Goal: Task Accomplishment & Management: Complete application form

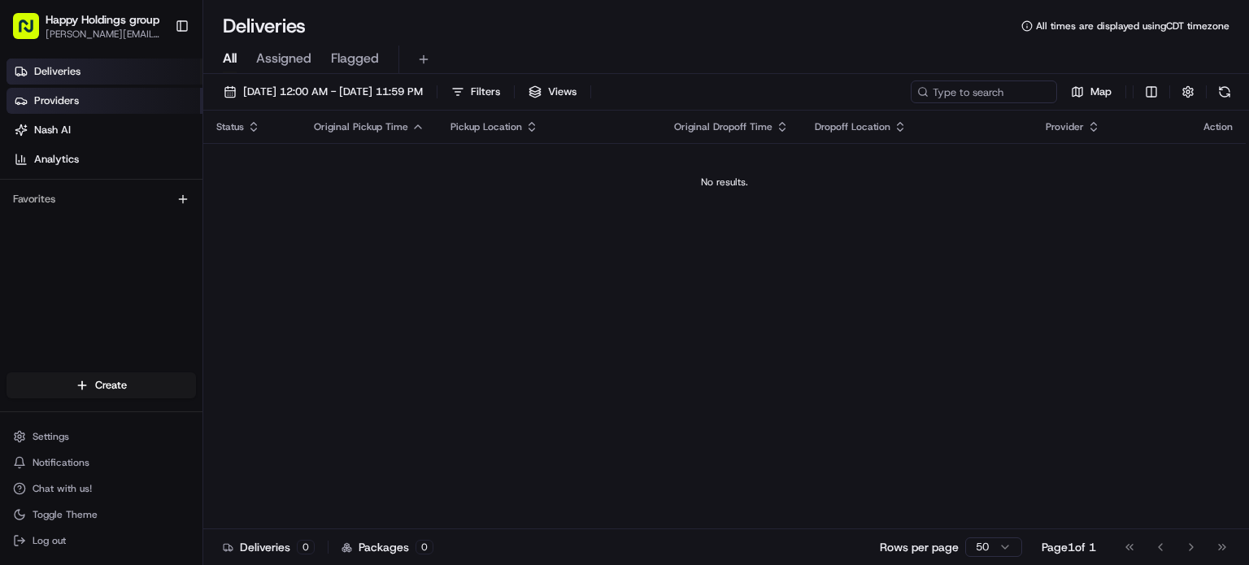
click at [108, 90] on link "Providers" at bounding box center [105, 101] width 196 height 26
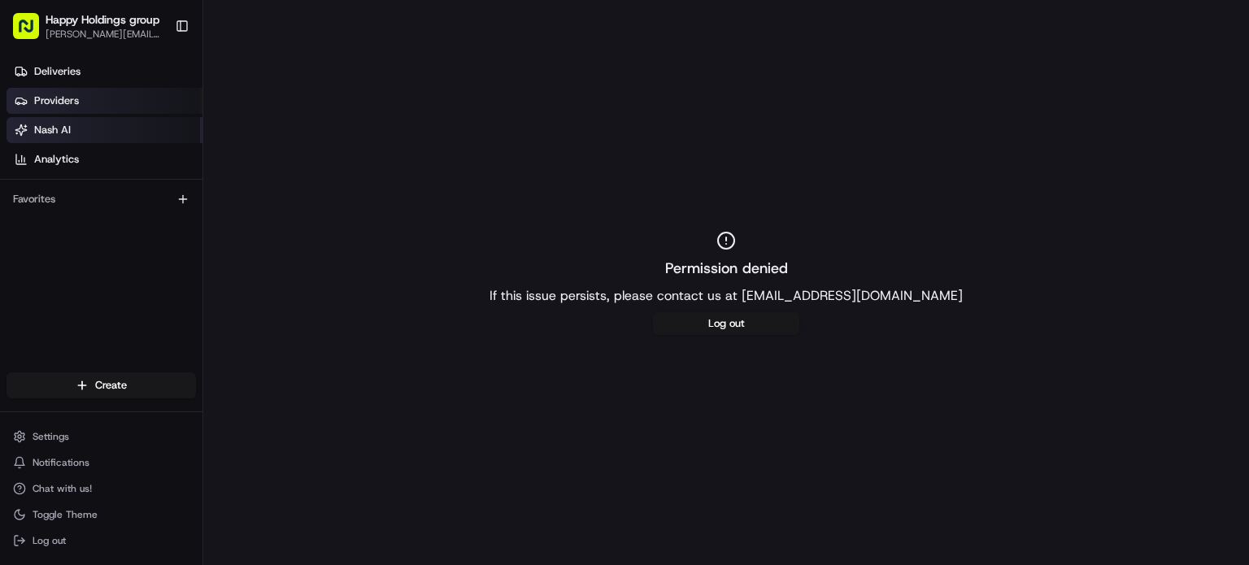
click at [117, 133] on link "Nash AI" at bounding box center [105, 130] width 196 height 26
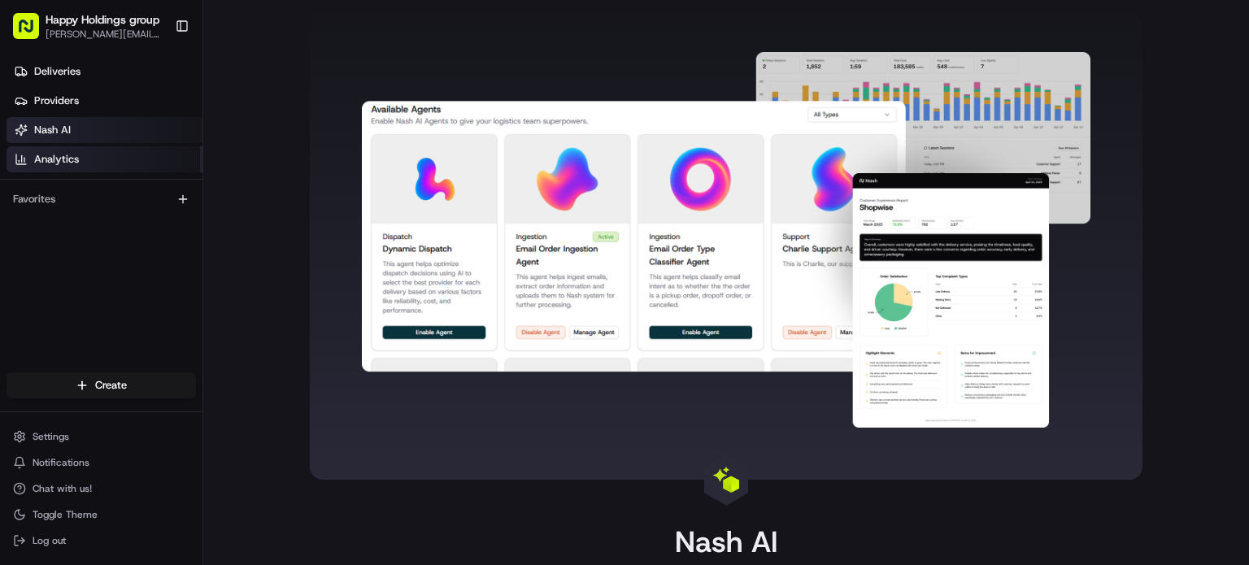
click at [117, 160] on link "Analytics" at bounding box center [105, 159] width 196 height 26
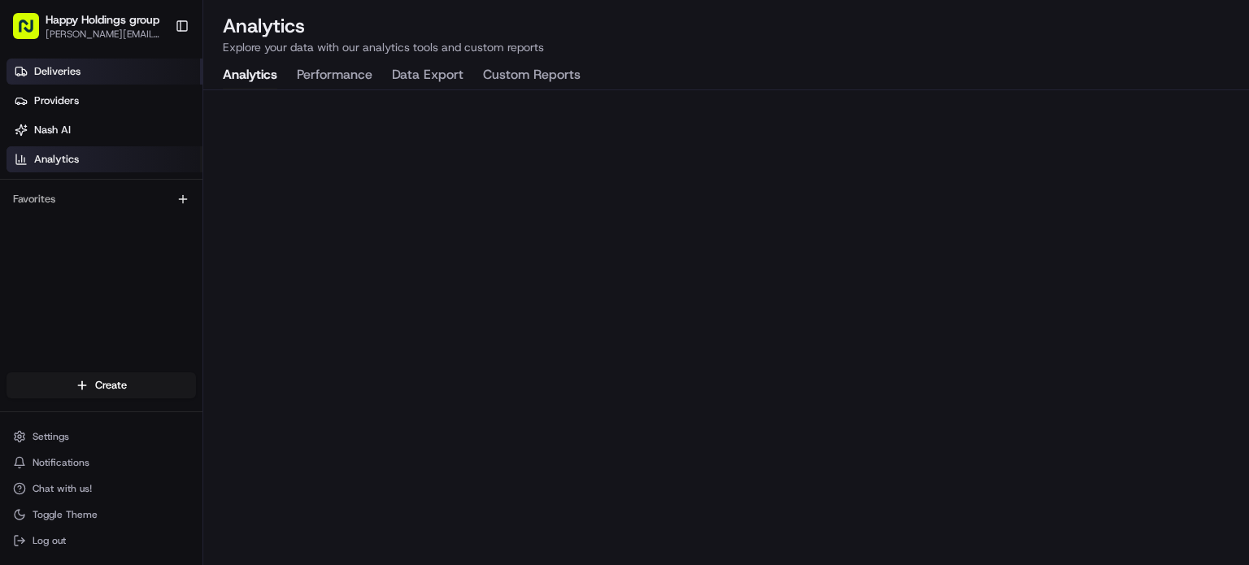
click at [84, 69] on link "Deliveries" at bounding box center [105, 72] width 196 height 26
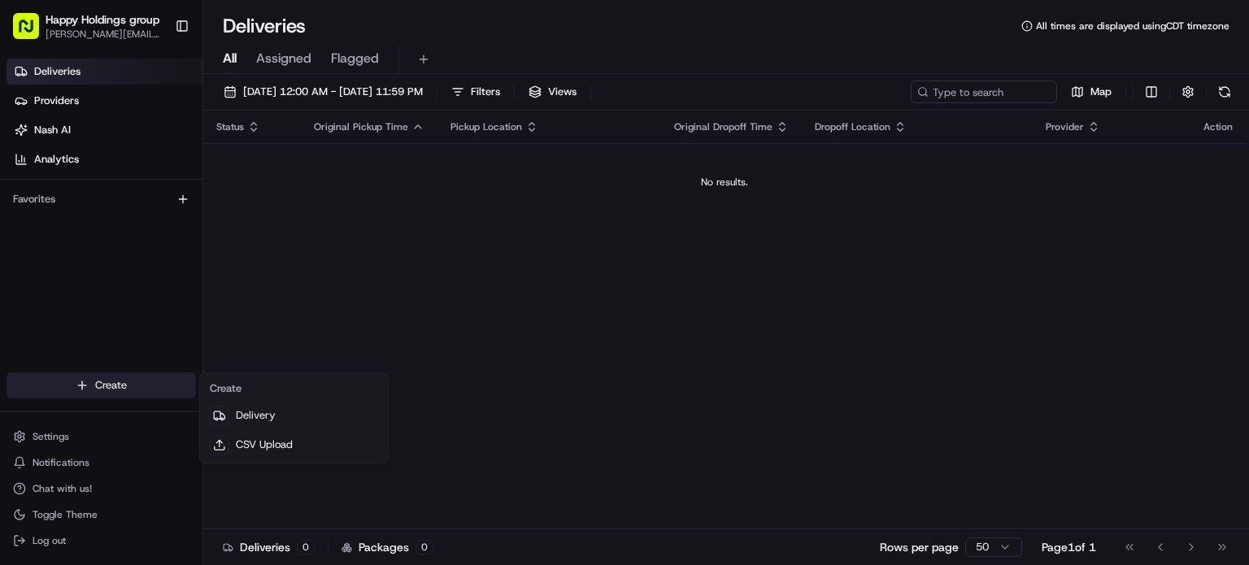
click at [129, 381] on html "Happy Holdings group [PERSON_NAME][EMAIL_ADDRESS][DOMAIN_NAME] Toggle Sidebar D…" at bounding box center [624, 282] width 1249 height 565
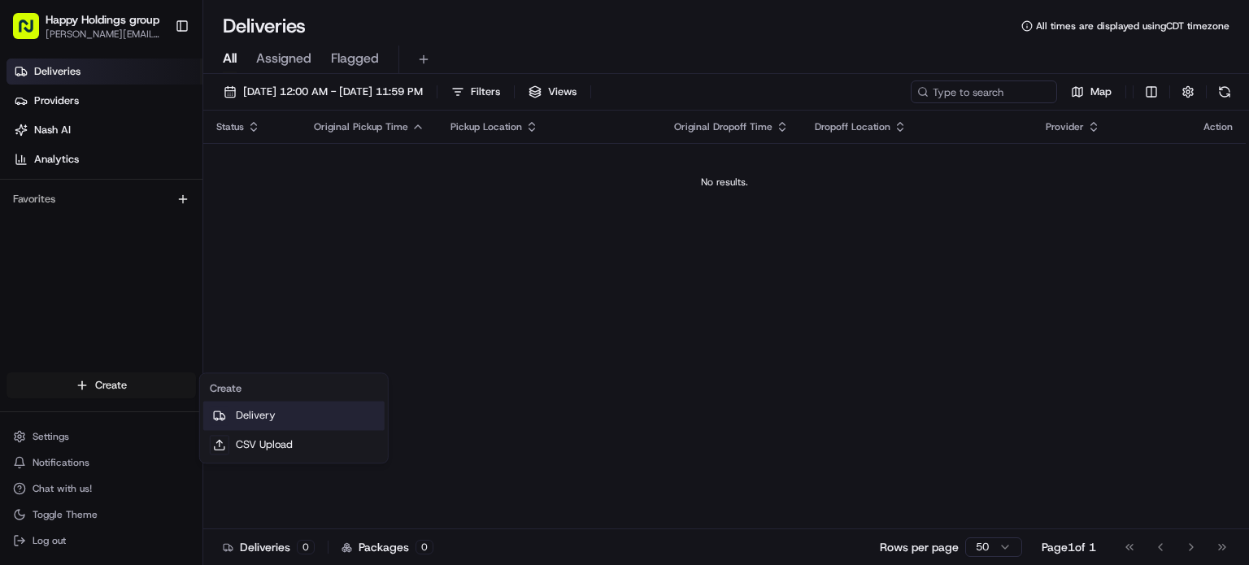
click at [246, 412] on link "Delivery" at bounding box center [293, 415] width 181 height 29
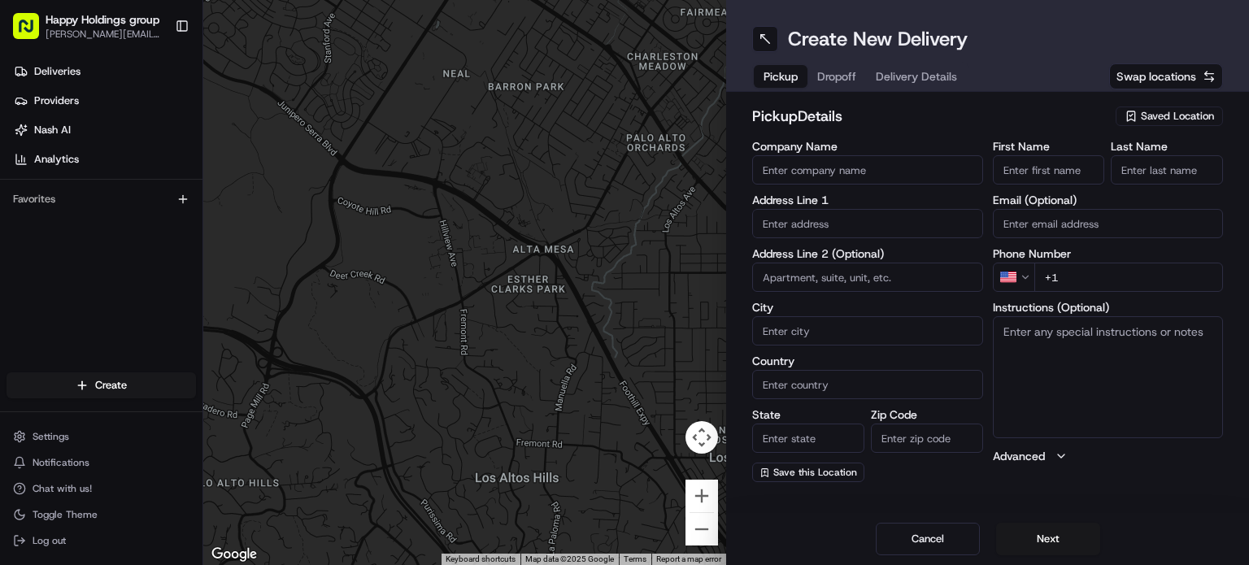
click at [1168, 117] on span "Saved Location" at bounding box center [1177, 116] width 73 height 15
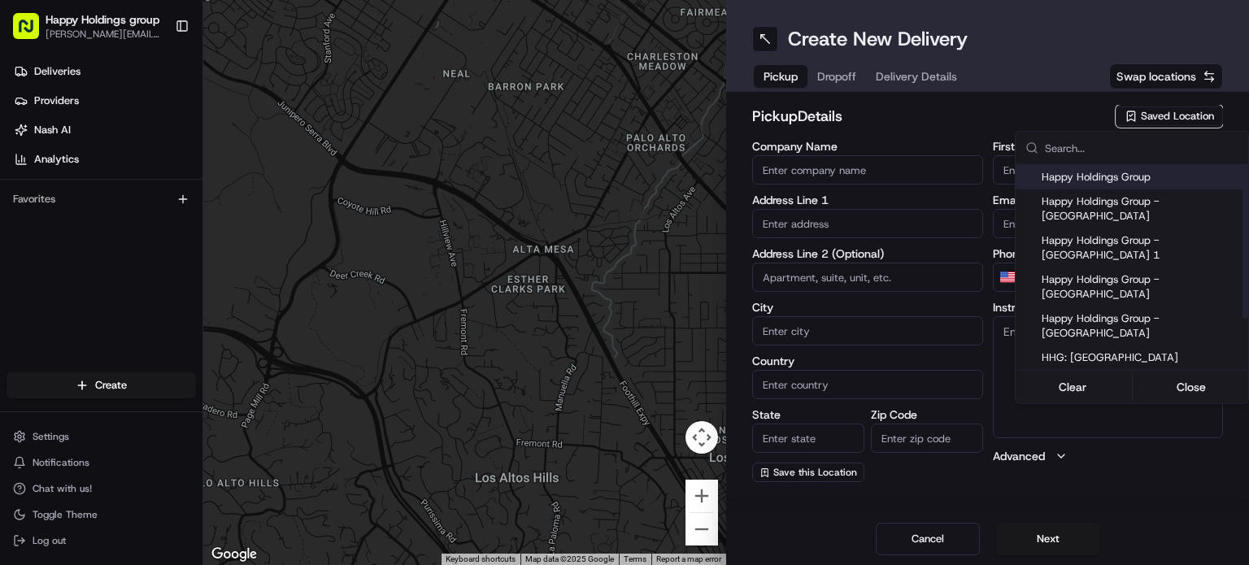
click at [1149, 181] on span "Happy Holdings Group" at bounding box center [1142, 177] width 200 height 15
type input "Happy Holdings Group"
type input "[STREET_ADDRESS]"
type input "[GEOGRAPHIC_DATA]"
type input "US"
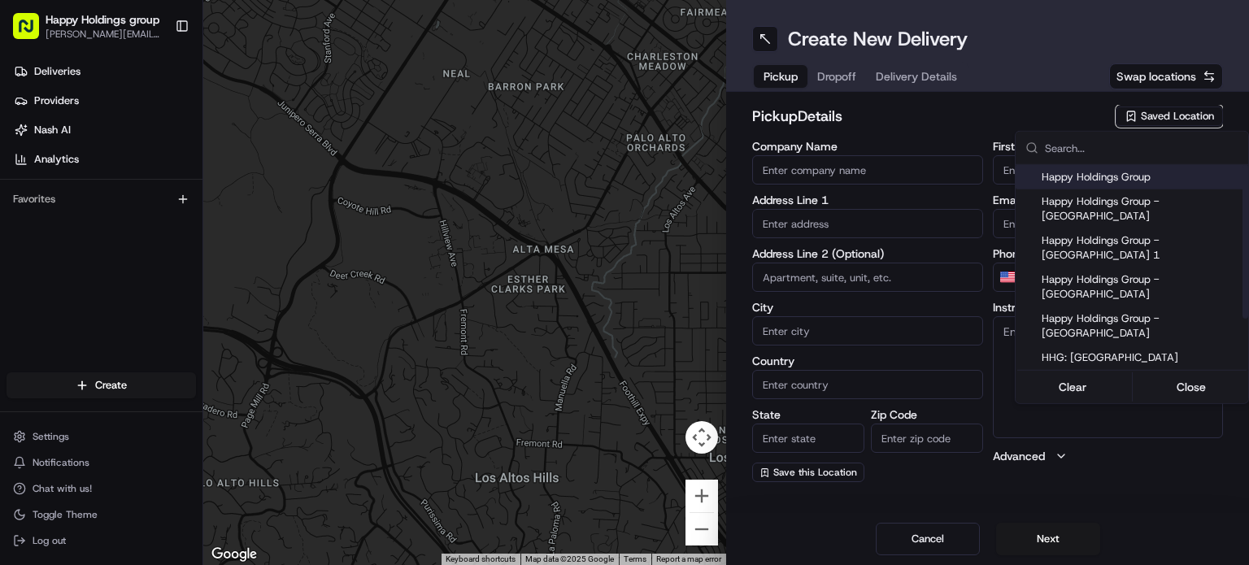
type input "IL"
type input "60616"
type input "[PERSON_NAME]"
type input "[PERSON_NAME][EMAIL_ADDRESS][DOMAIN_NAME]"
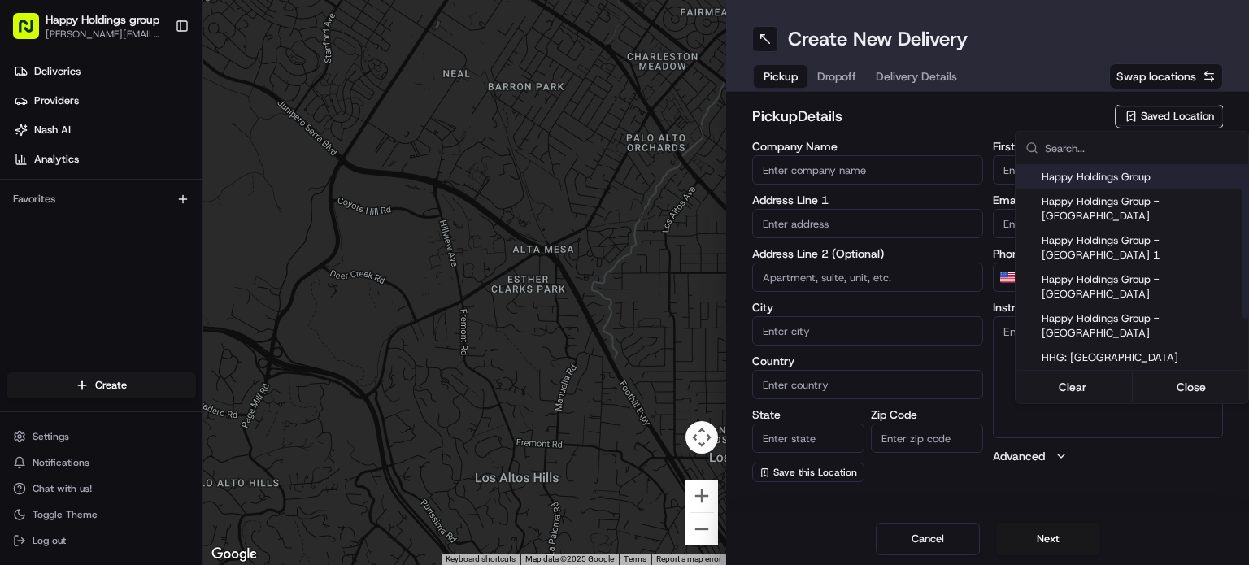
type input "[PHONE_NUMBER]"
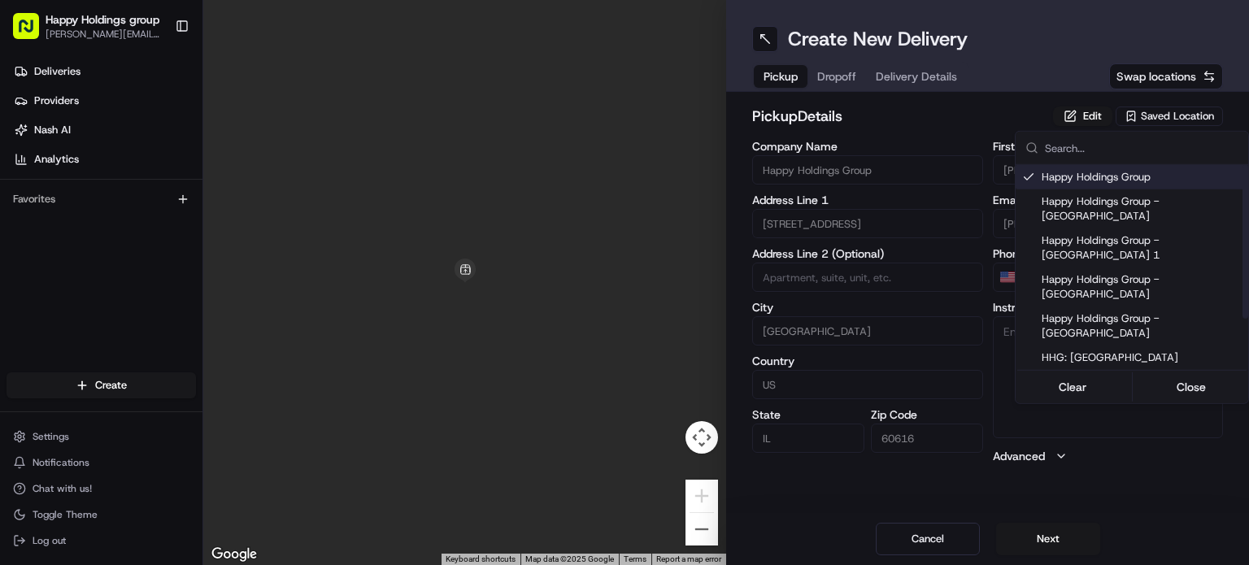
click at [997, 123] on html "Happy Holdings group [PERSON_NAME][EMAIL_ADDRESS][DOMAIN_NAME] Toggle Sidebar D…" at bounding box center [624, 282] width 1249 height 565
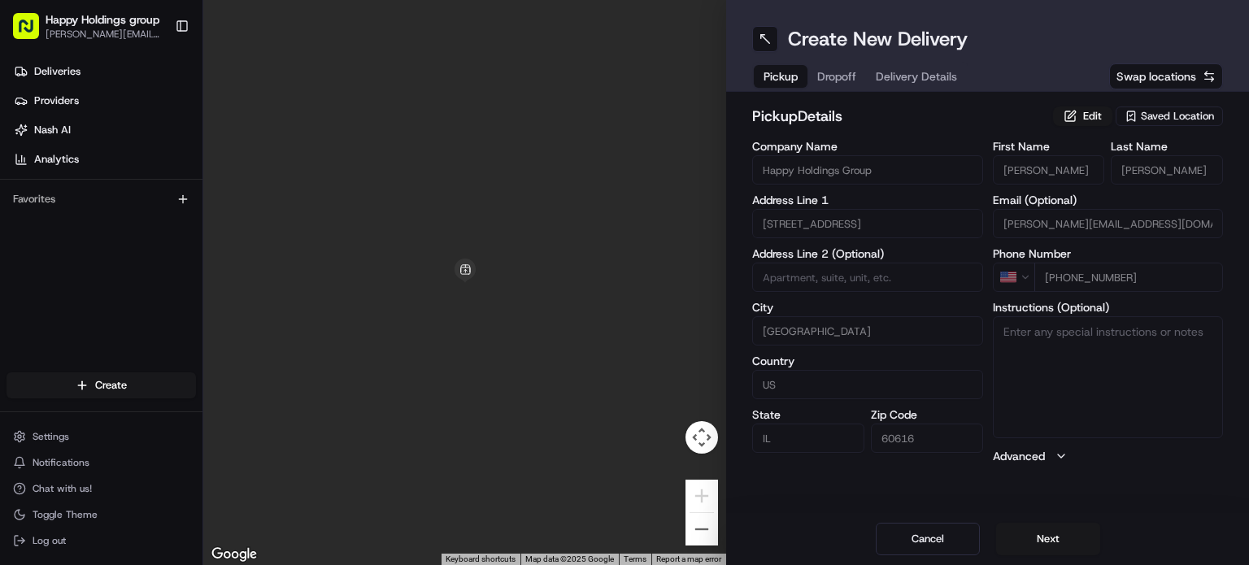
click at [1117, 486] on div "Create New Delivery Pickup Dropoff Delivery Details Swap locations pickup Detai…" at bounding box center [987, 282] width 523 height 565
click at [1051, 545] on button "Next" at bounding box center [1048, 539] width 104 height 33
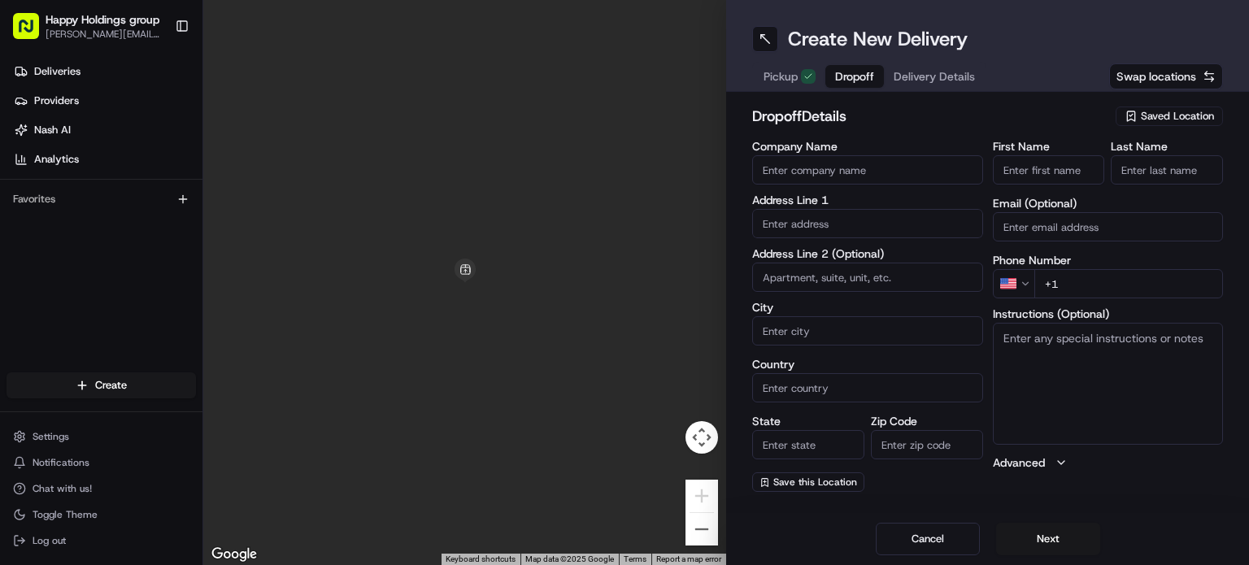
click at [1168, 110] on span "Saved Location" at bounding box center [1177, 116] width 73 height 15
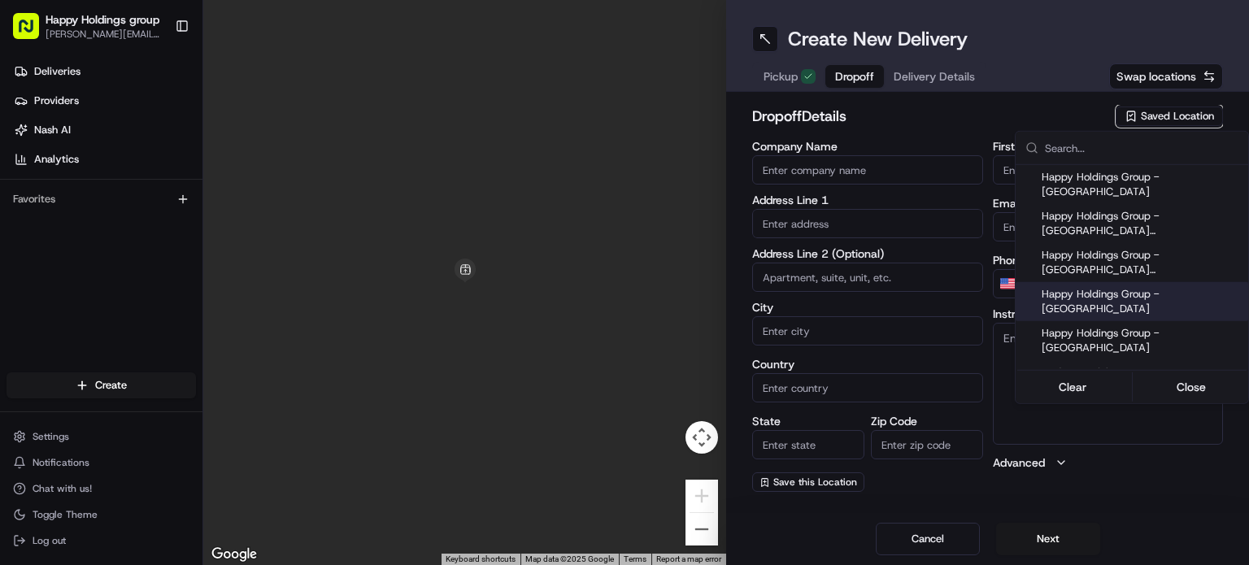
click at [1148, 287] on span "Happy Holdings Group - [GEOGRAPHIC_DATA]" at bounding box center [1142, 301] width 200 height 29
type input "Happy Holdings Group - [GEOGRAPHIC_DATA]"
type input "[STREET_ADDRESS][PERSON_NAME]"
type input "[GEOGRAPHIC_DATA]"
type input "US"
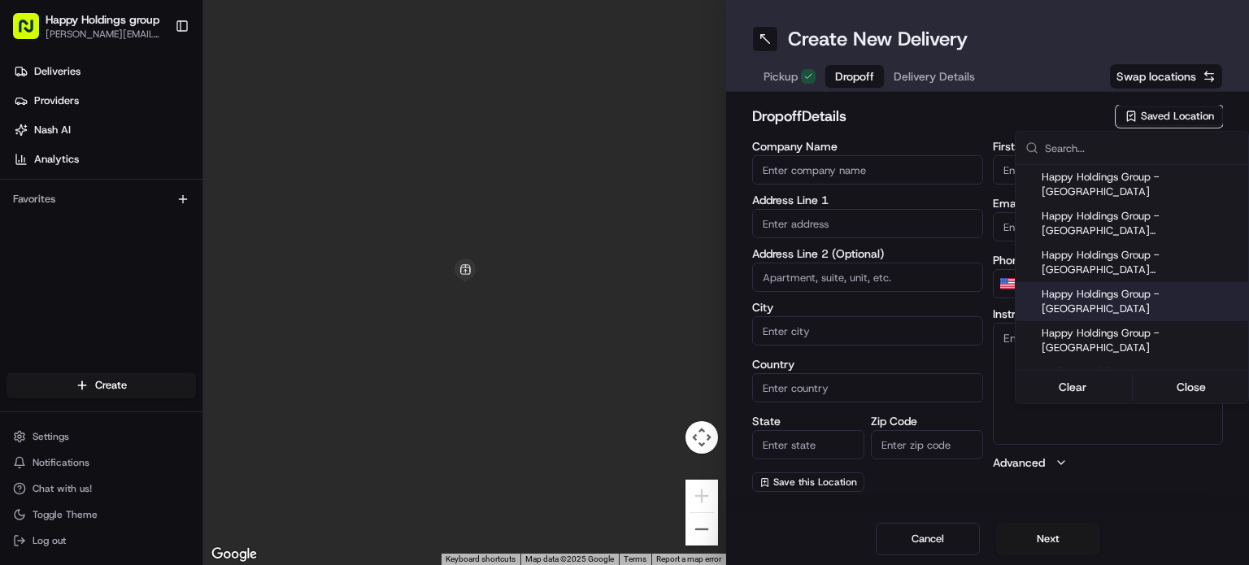
type input "IL"
type input "60618"
type input "[PERSON_NAME]"
type input "[PERSON_NAME][EMAIL_ADDRESS][DOMAIN_NAME]"
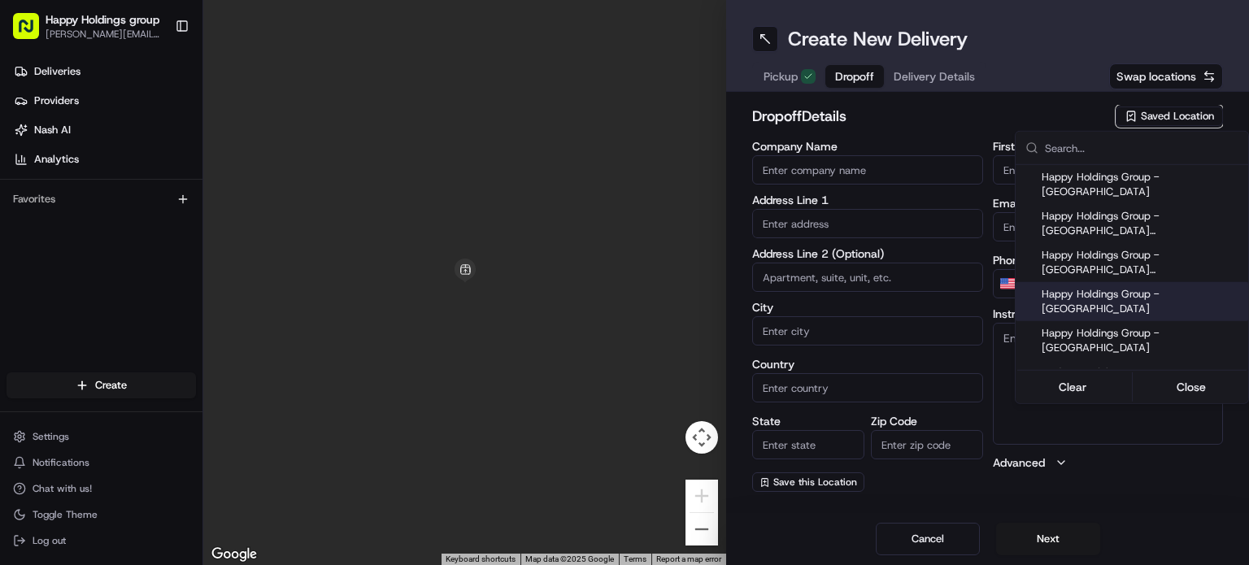
type input "[PHONE_NUMBER]"
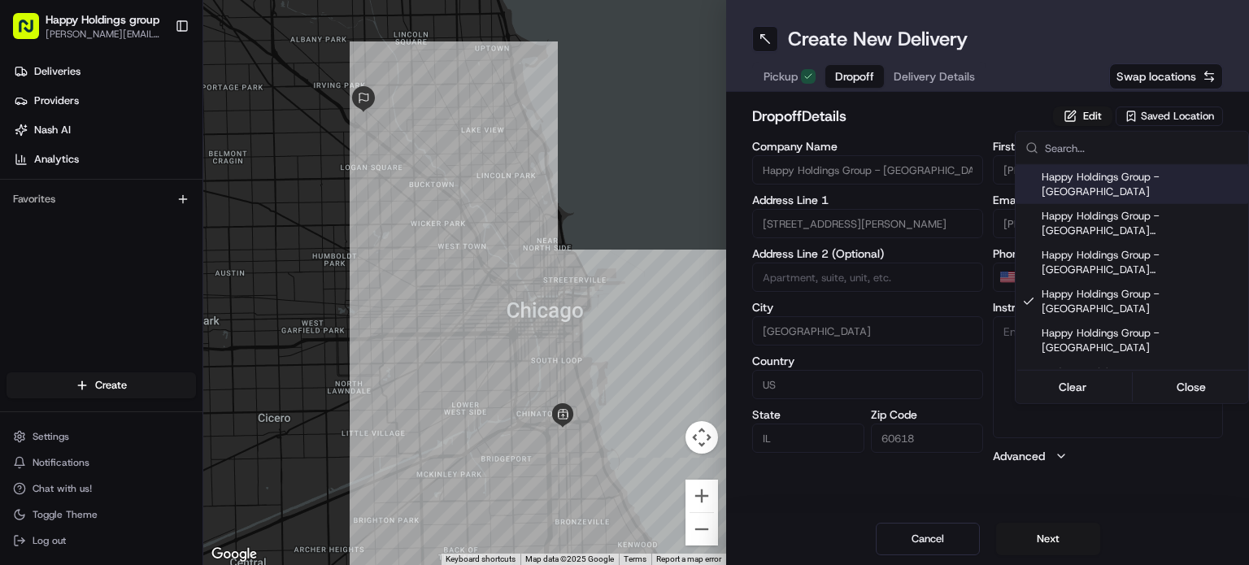
click at [1192, 115] on html "Happy Holdings group [PERSON_NAME][EMAIL_ADDRESS][DOMAIN_NAME] Toggle Sidebar D…" at bounding box center [624, 282] width 1249 height 565
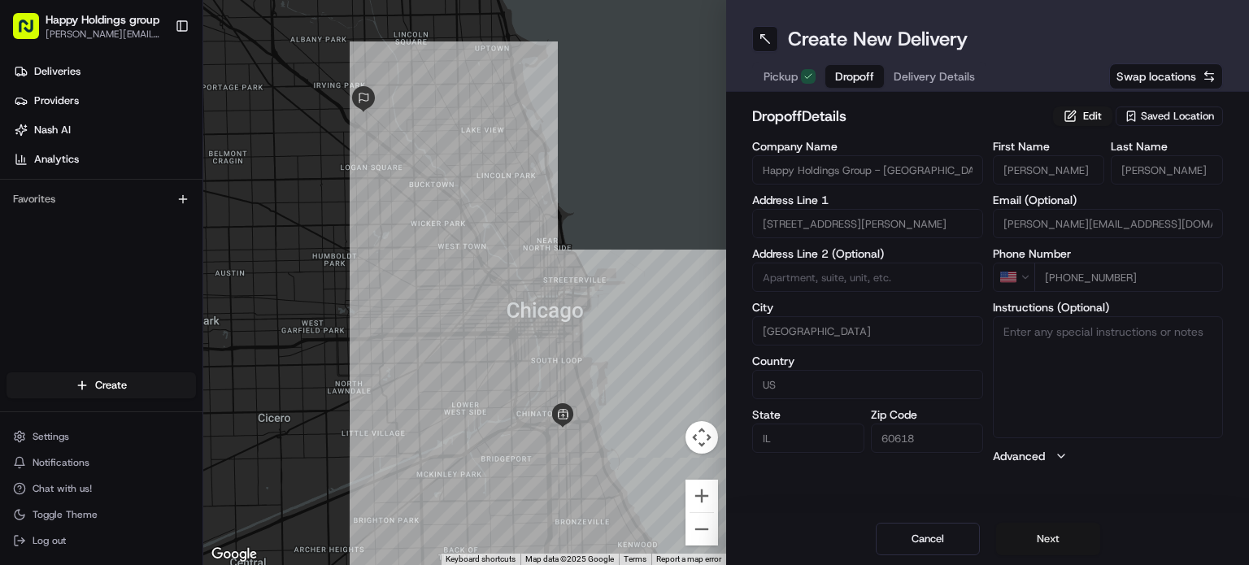
click at [1035, 536] on button "Next" at bounding box center [1048, 539] width 104 height 33
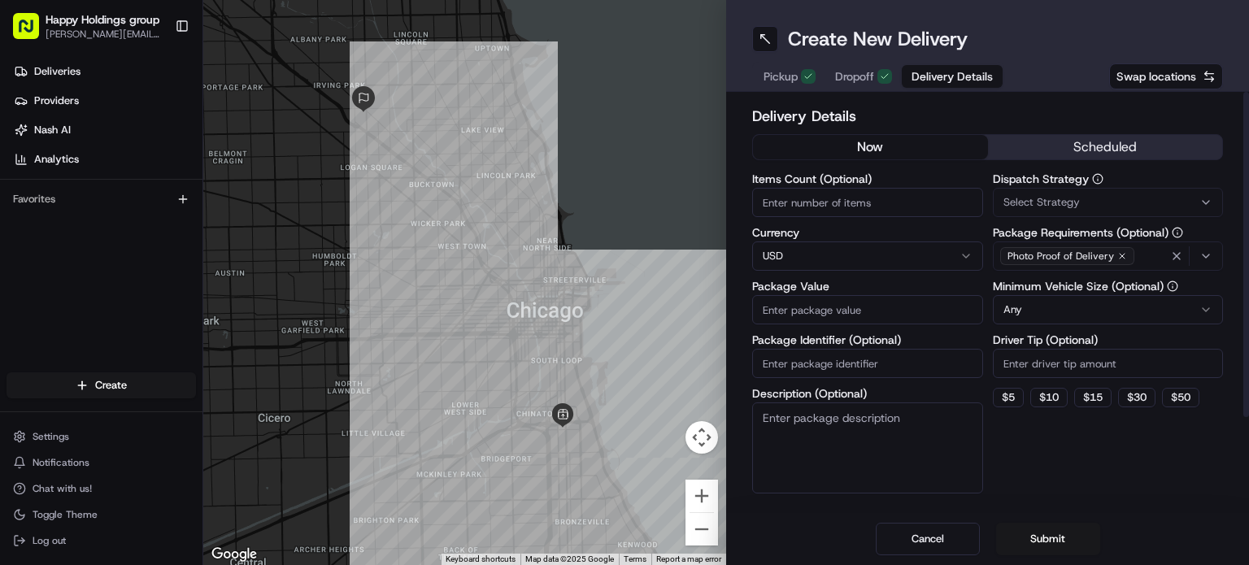
click at [859, 209] on input "Items Count (Optional)" at bounding box center [867, 202] width 231 height 29
type input "1"
click at [937, 264] on html "Happy Holdings group [PERSON_NAME][EMAIL_ADDRESS][DOMAIN_NAME] Toggle Sidebar D…" at bounding box center [624, 282] width 1249 height 565
click at [893, 318] on input "Package Value" at bounding box center [867, 309] width 231 height 29
type input "20"
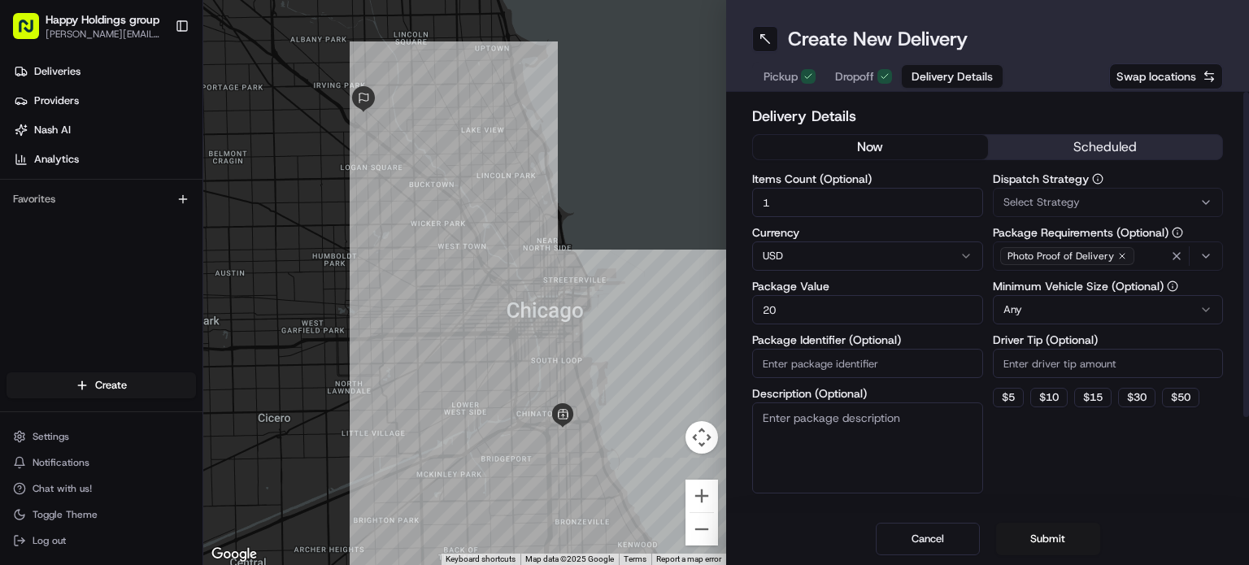
click at [886, 363] on input "Package Identifier (Optional)" at bounding box center [867, 363] width 231 height 29
click at [1015, 403] on button "$ 5" at bounding box center [1008, 398] width 31 height 20
type input "5"
click at [1195, 310] on html "Happy Holdings group [PERSON_NAME][EMAIL_ADDRESS][DOMAIN_NAME] Toggle Sidebar D…" at bounding box center [624, 282] width 1249 height 565
click at [1202, 458] on div "Dispatch Strategy Select Strategy Package Requirements (Optional) Photo Proof o…" at bounding box center [1108, 333] width 231 height 320
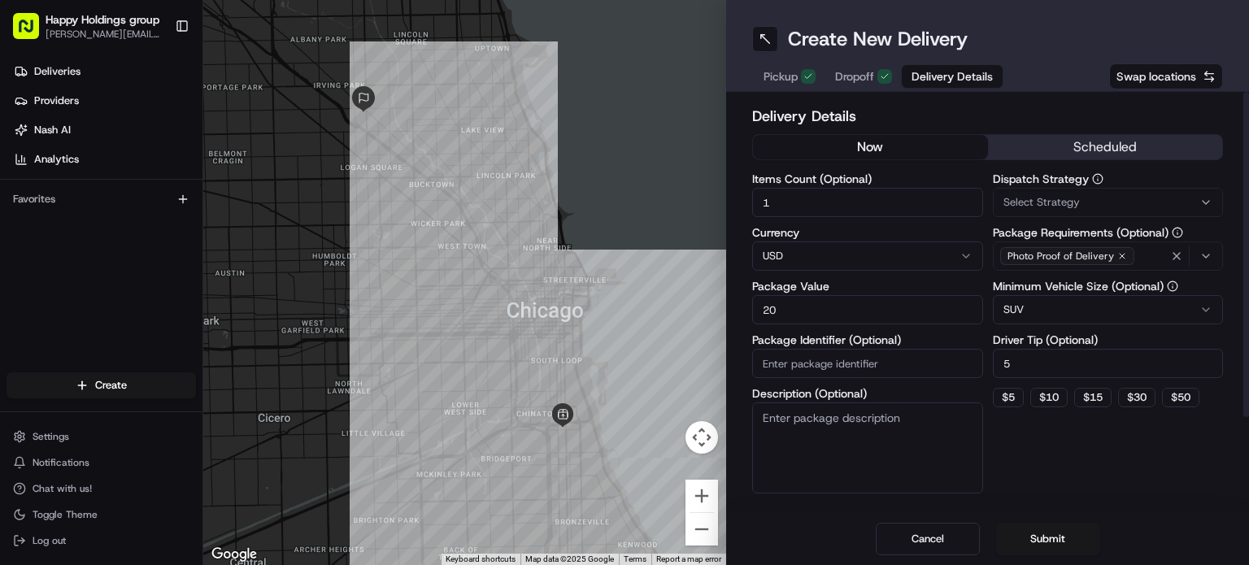
click at [1061, 203] on span "Select Strategy" at bounding box center [1042, 202] width 76 height 15
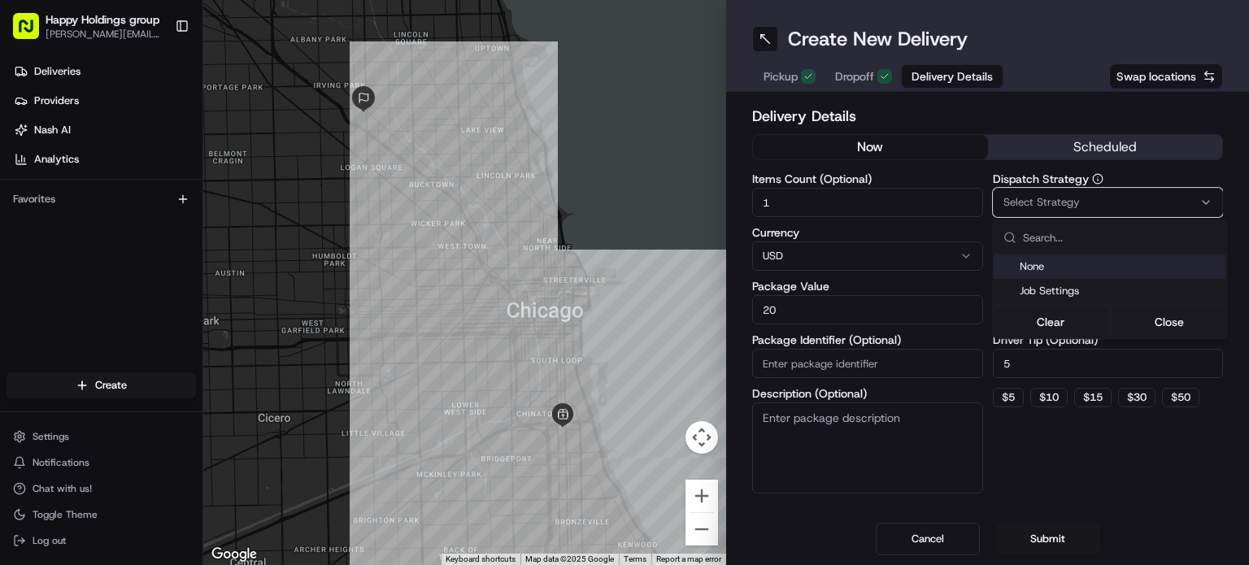
click at [1119, 198] on html "Happy Holdings group [PERSON_NAME][EMAIL_ADDRESS][DOMAIN_NAME] Toggle Sidebar D…" at bounding box center [624, 282] width 1249 height 565
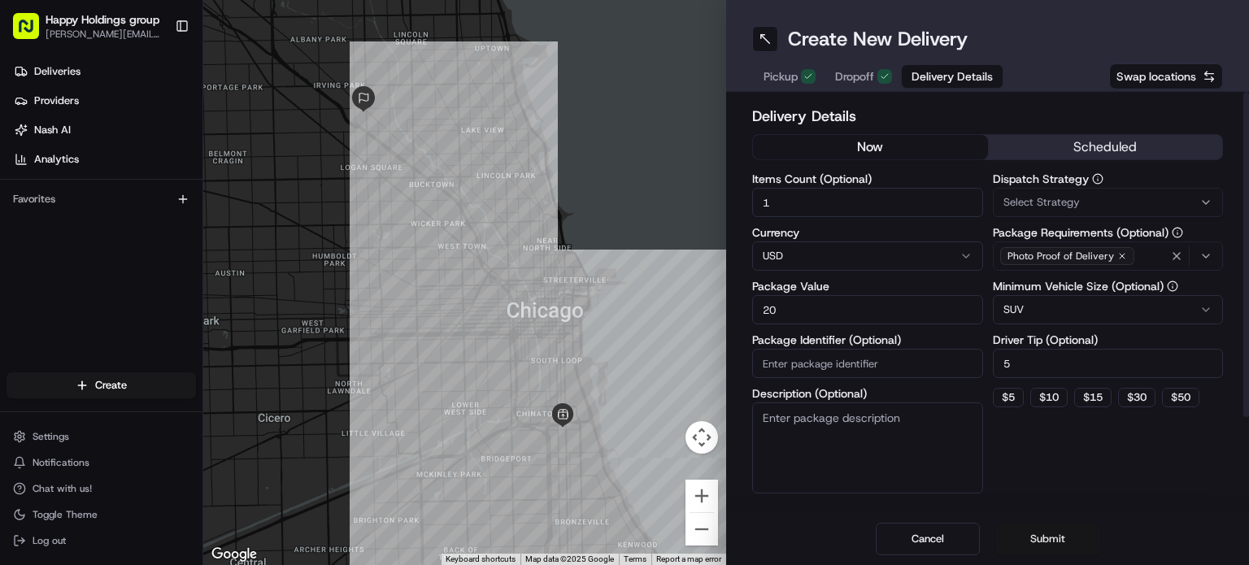
click at [1041, 530] on button "Submit" at bounding box center [1048, 539] width 104 height 33
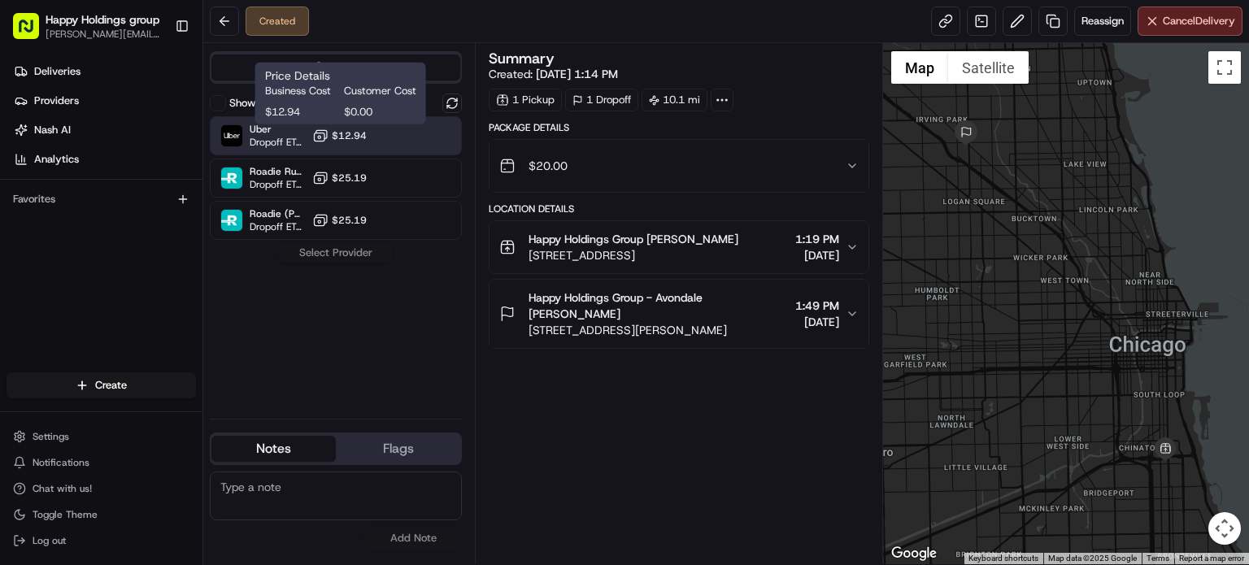
click at [361, 141] on span "$12.94" at bounding box center [349, 135] width 35 height 13
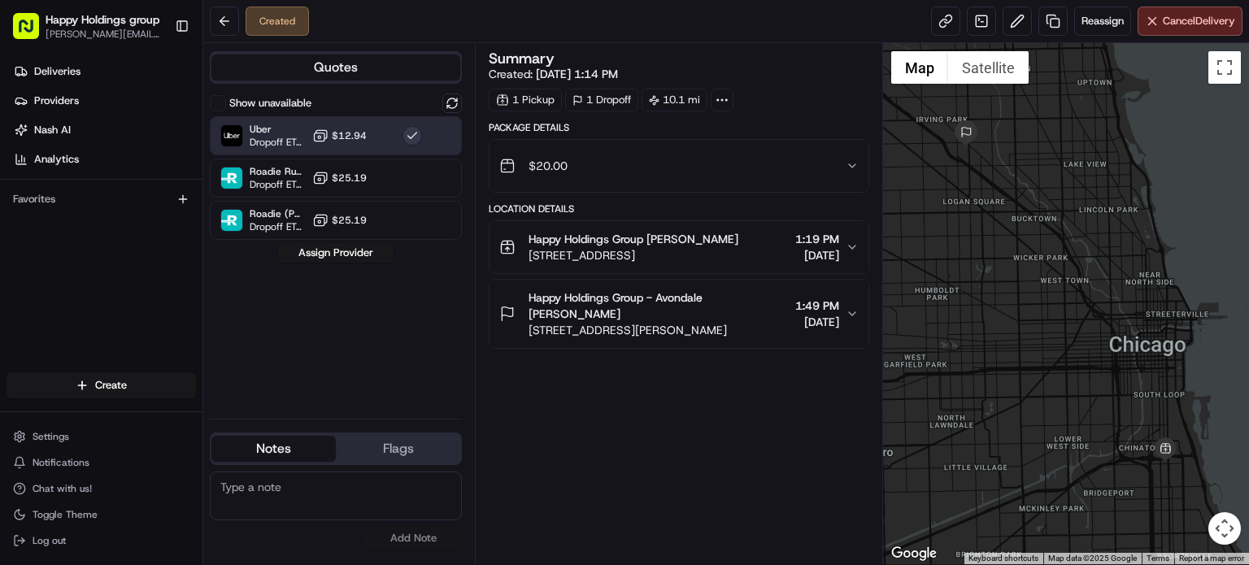
click at [391, 500] on textarea at bounding box center [336, 496] width 252 height 49
type textarea "i will meet you in the lobby upon arrival."
click at [416, 540] on button "Add Note" at bounding box center [413, 538] width 98 height 23
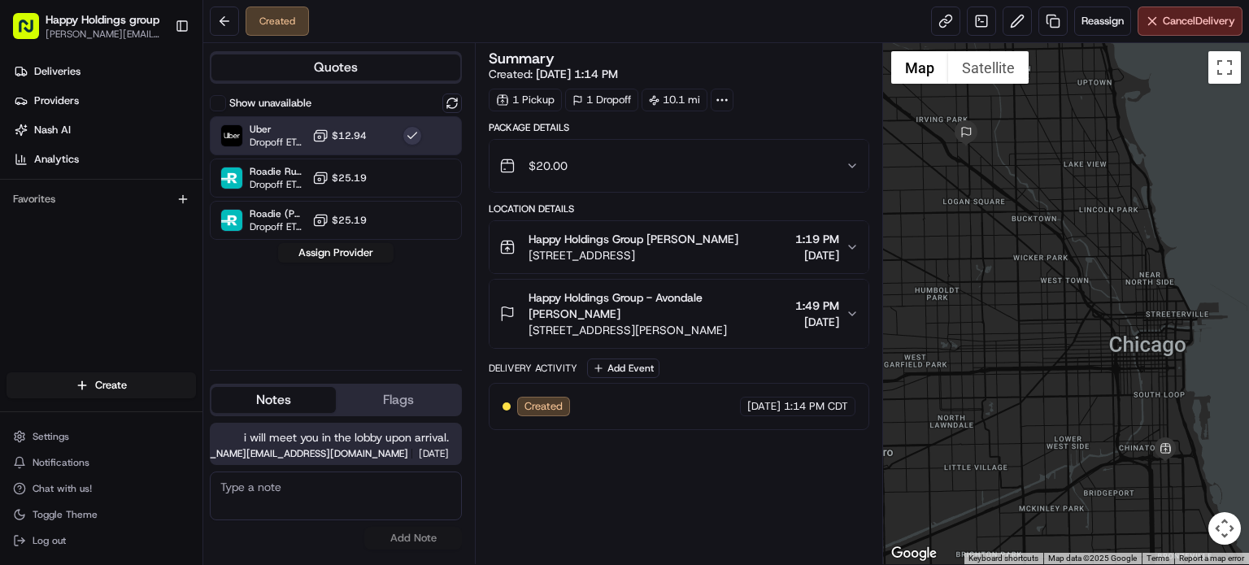
click at [683, 462] on div "Summary Created: [DATE] 1:14 PM 1 Pickup 1 Dropoff 10.1 mi Package Details $20.…" at bounding box center [679, 303] width 381 height 505
click at [352, 259] on button "Assign Provider" at bounding box center [335, 253] width 115 height 20
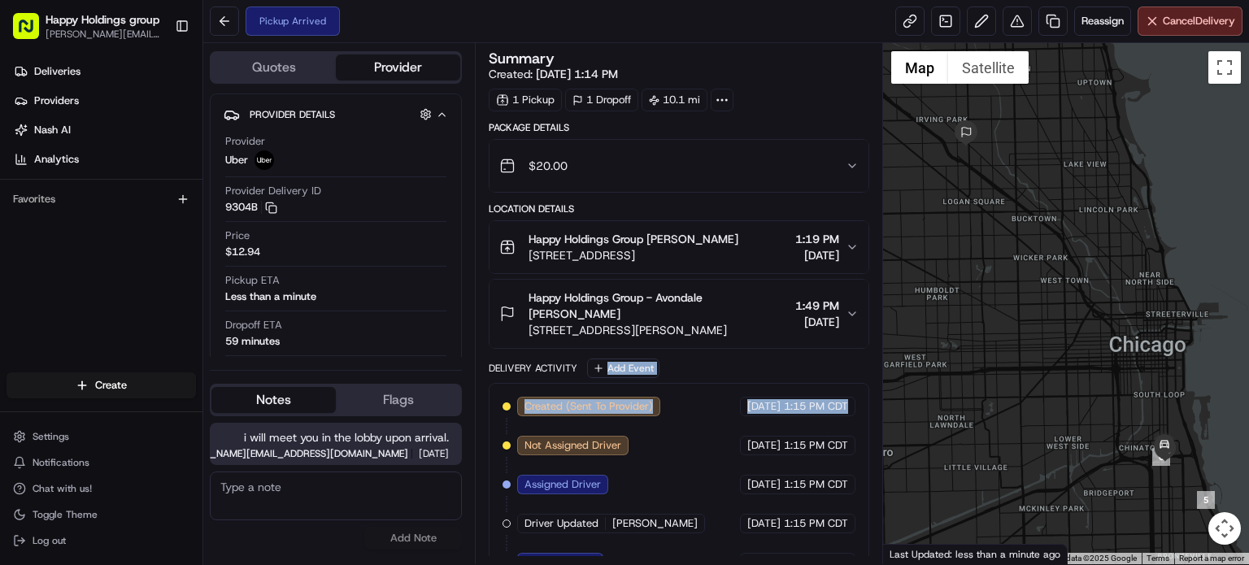
drag, startPoint x: 865, startPoint y: 358, endPoint x: 869, endPoint y: 424, distance: 66.0
click at [869, 424] on div "Delivery Activity Add Event Created (Sent To Provider) Uber [DATE] 1:15 PM CDT …" at bounding box center [679, 492] width 381 height 267
click at [869, 424] on div "Created (Sent To Provider) Uber [DATE] 1:15 PM CDT Not Assigned Driver Uber [DA…" at bounding box center [679, 504] width 381 height 242
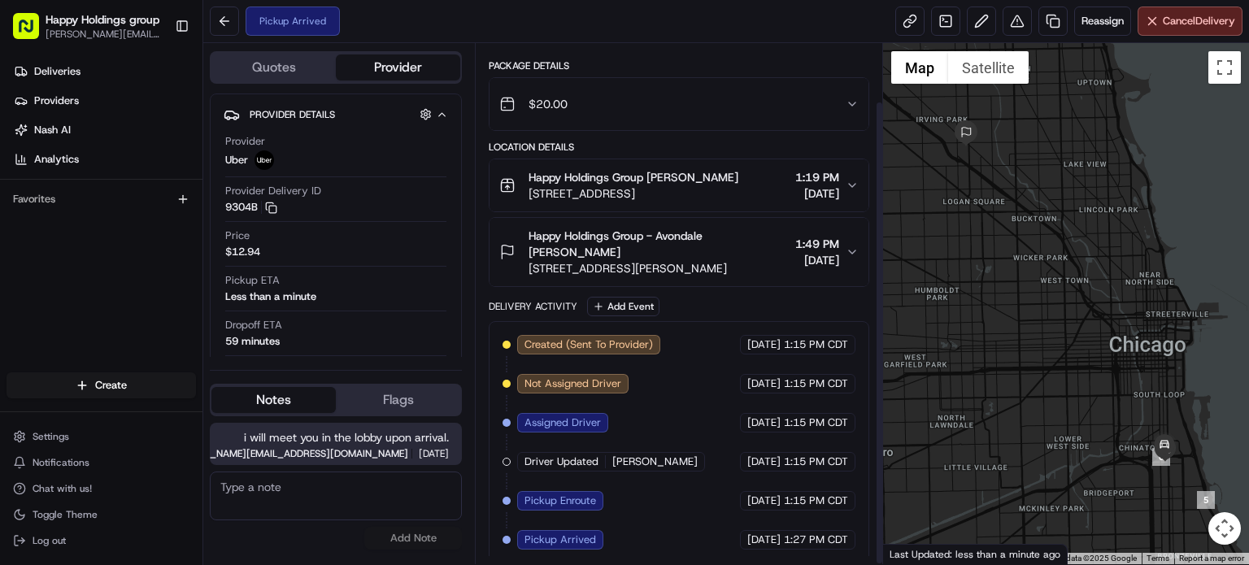
scroll to position [65, 0]
